Goal: Task Accomplishment & Management: Manage account settings

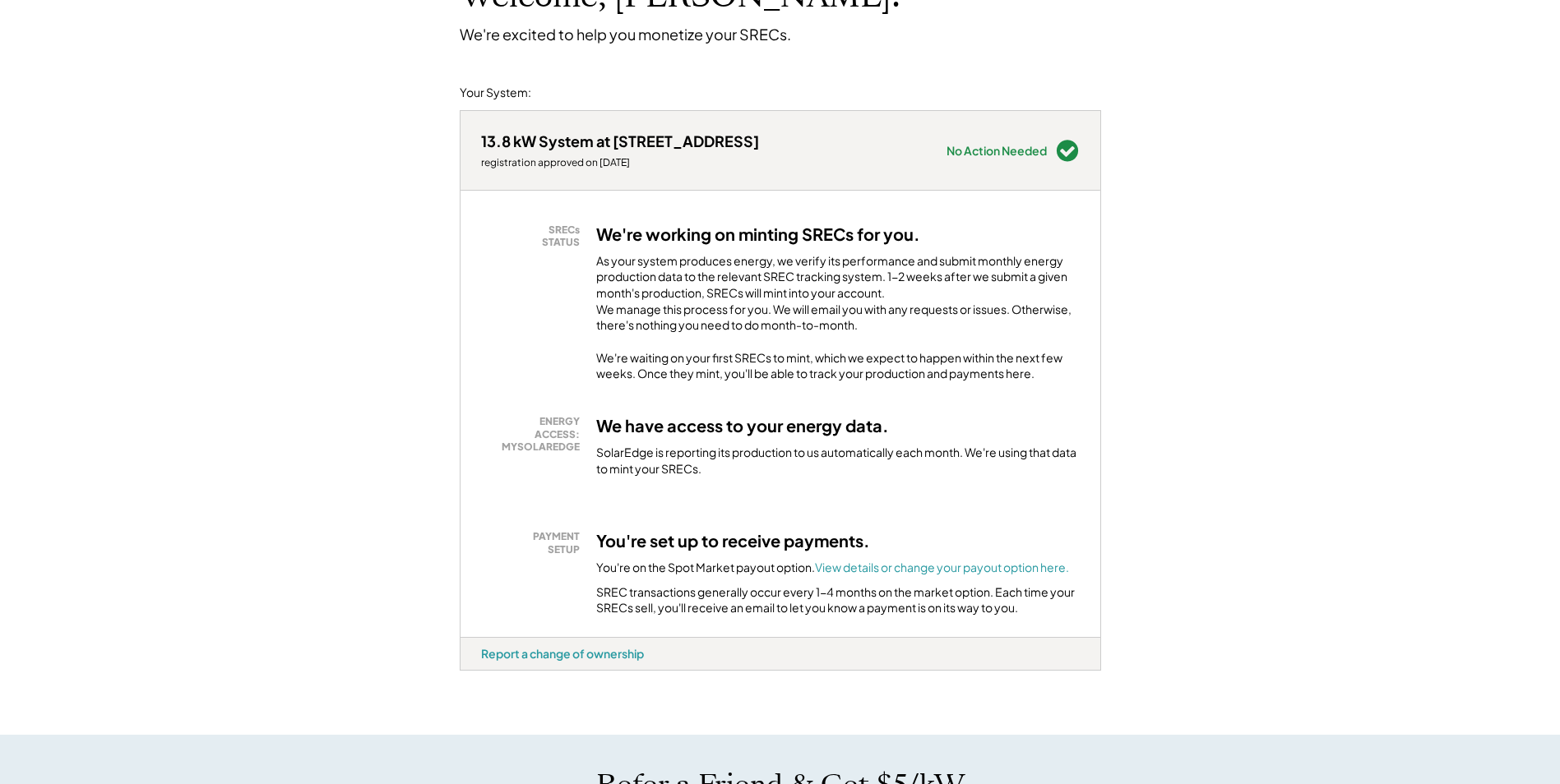
scroll to position [165, 0]
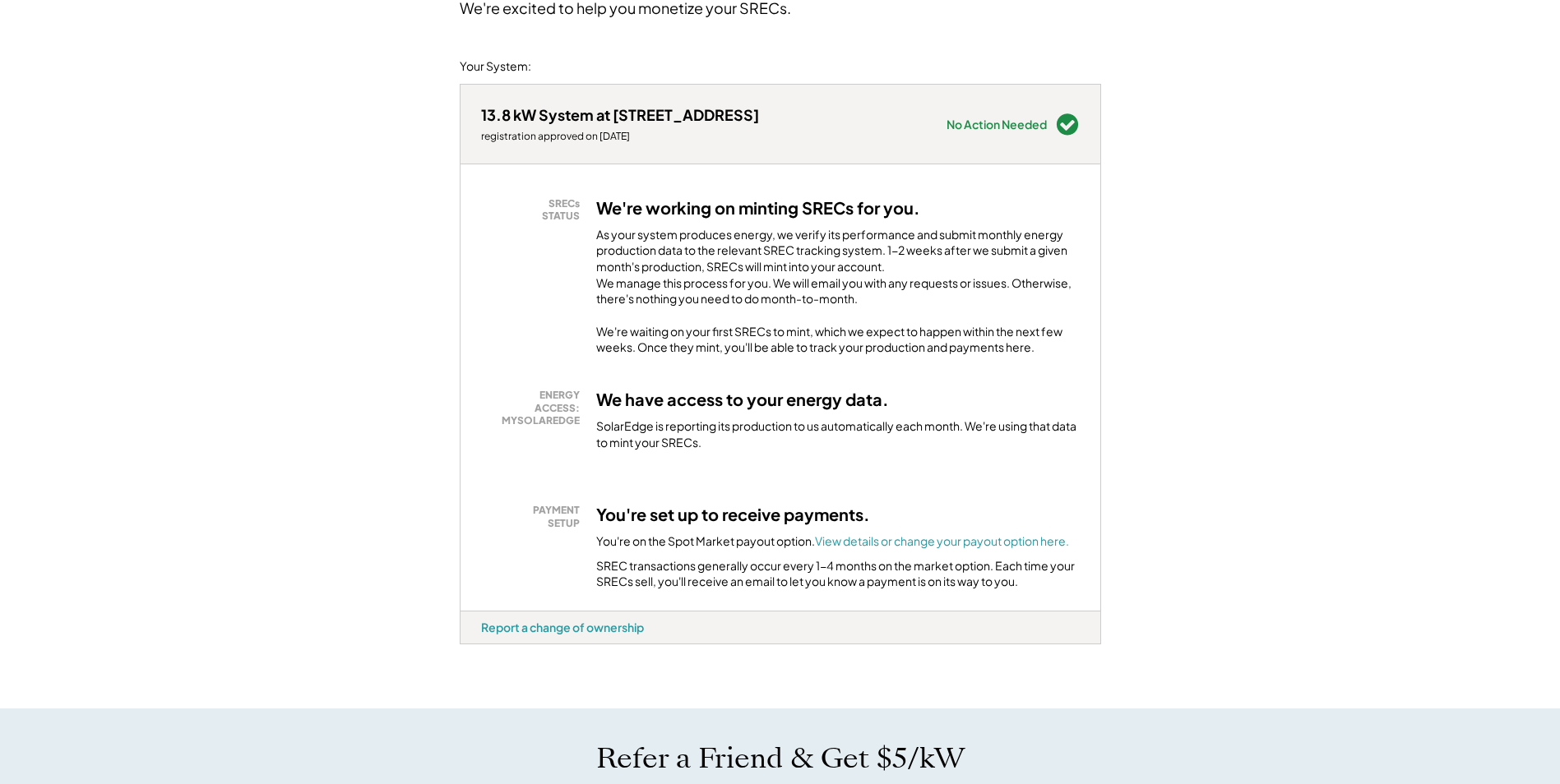
click at [626, 525] on h3 "You're set up to receive payments." at bounding box center [733, 514] width 274 height 21
click at [855, 549] on font "View details or change your payout option here." at bounding box center [942, 541] width 254 height 15
